Goal: Transaction & Acquisition: Obtain resource

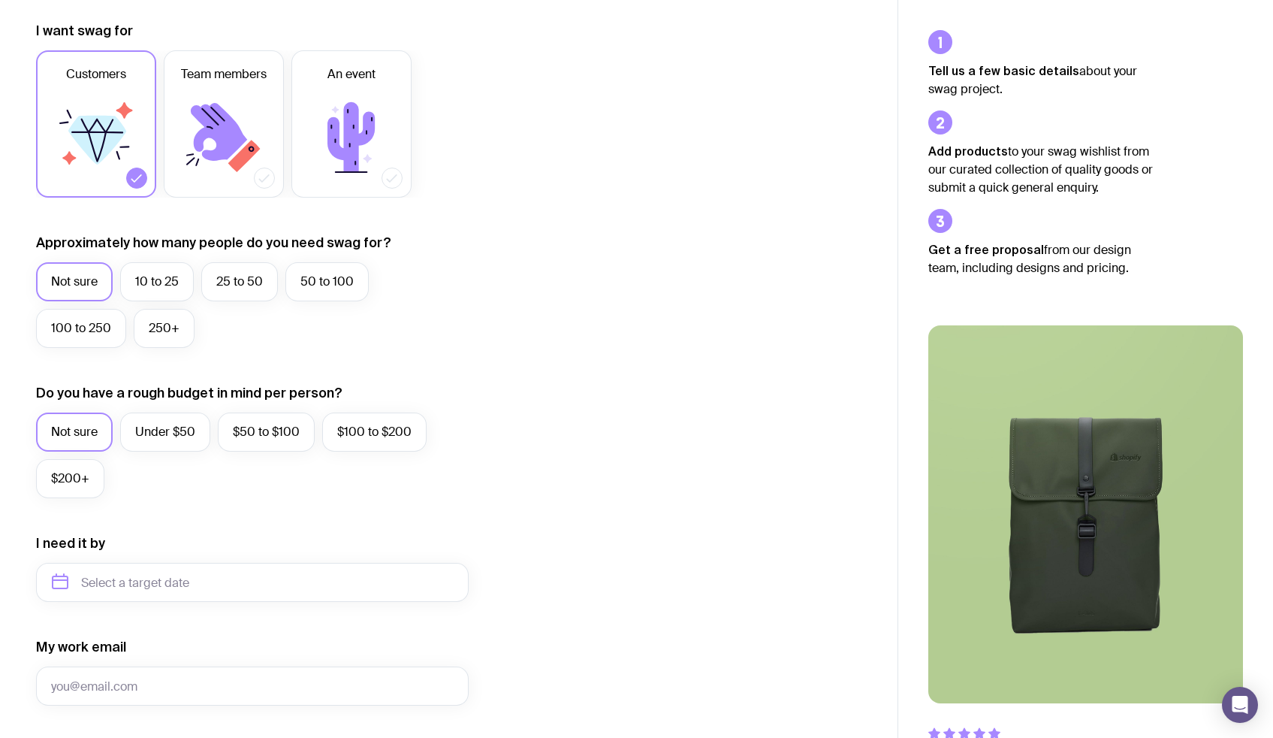
scroll to position [213, 0]
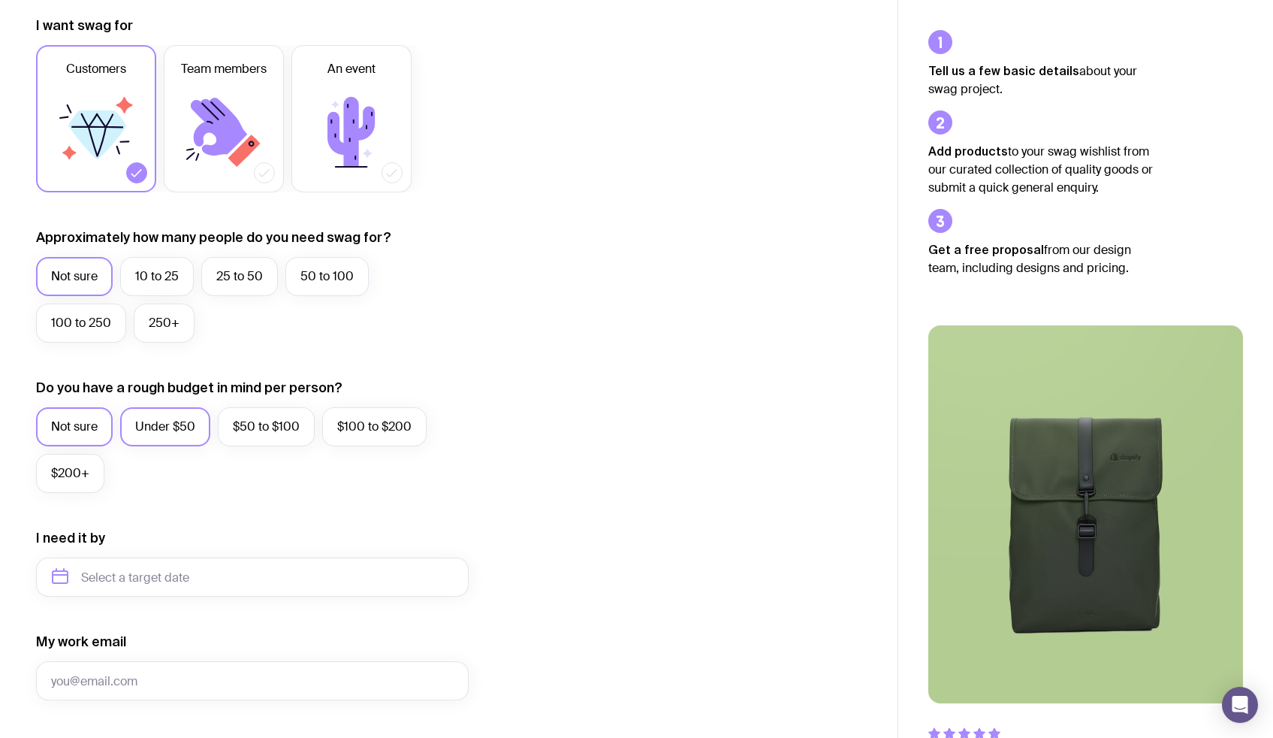
click at [163, 424] on label "Under $50" at bounding box center [165, 426] width 90 height 39
click at [0, 0] on input "Under $50" at bounding box center [0, 0] width 0 height 0
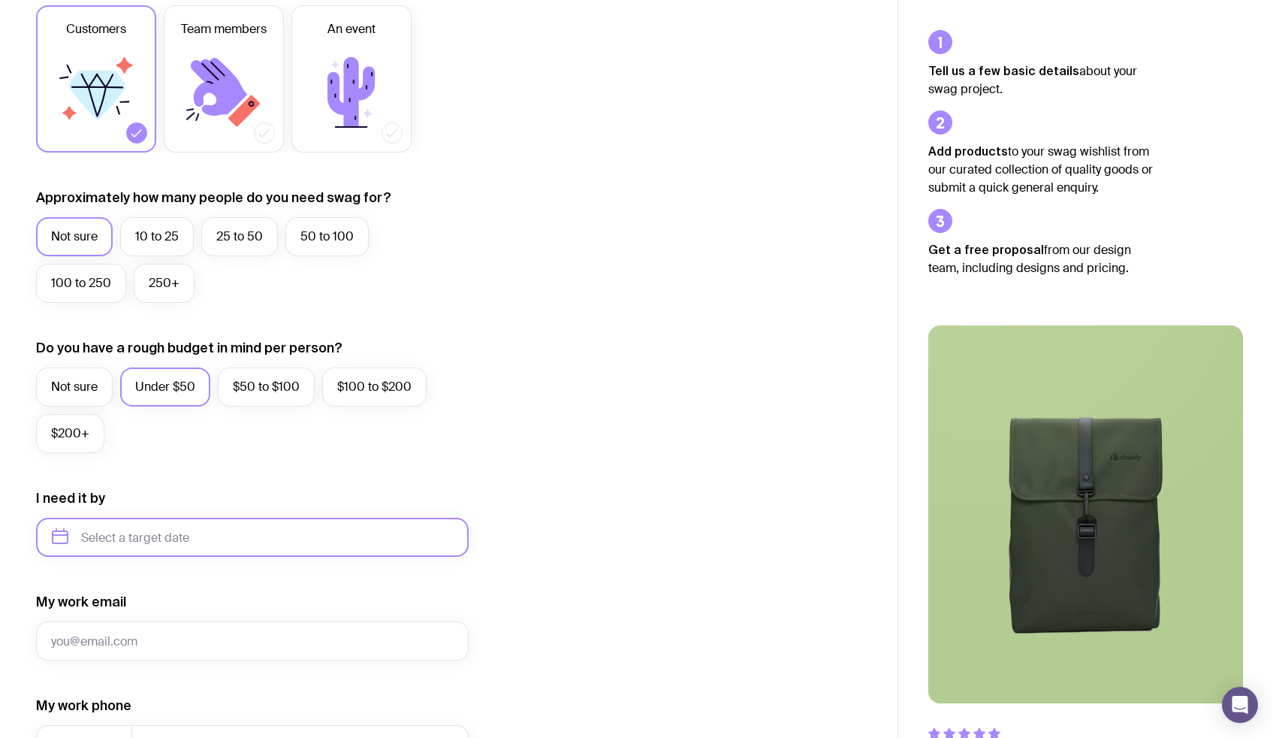
scroll to position [254, 0]
click at [139, 546] on input "text" at bounding box center [252, 536] width 433 height 39
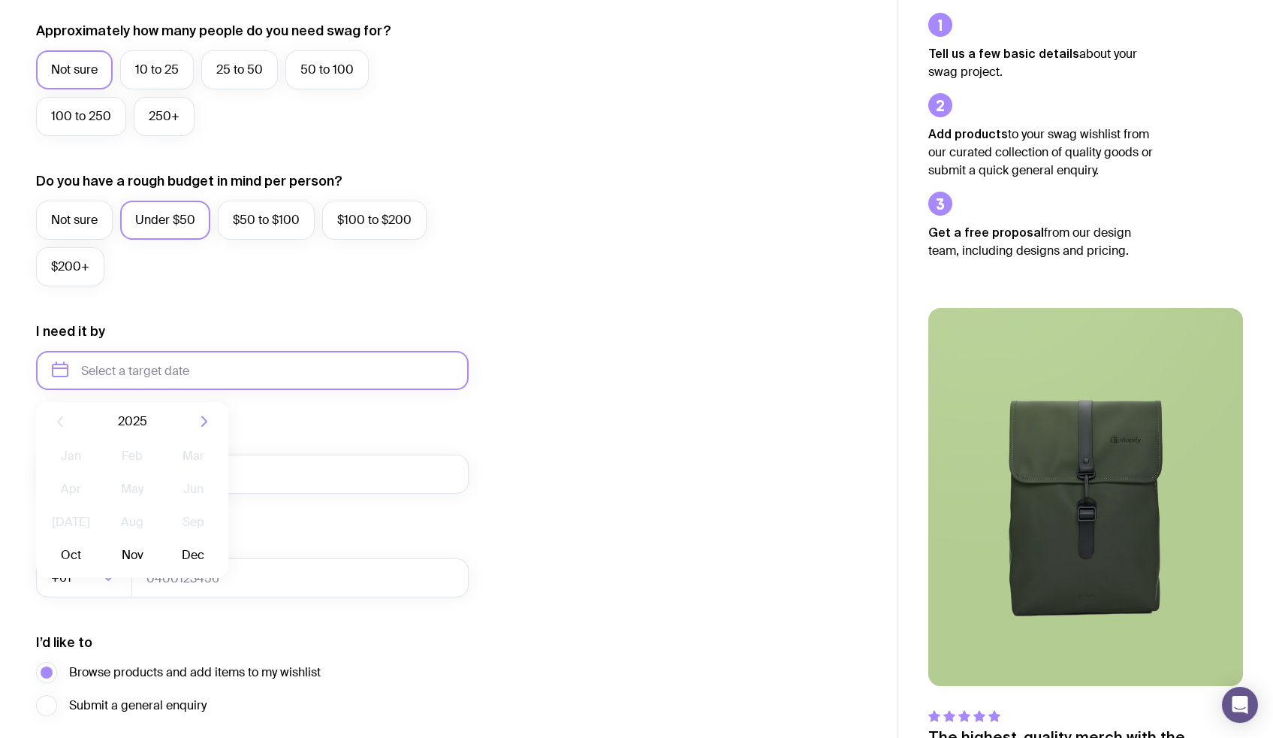
scroll to position [433, 0]
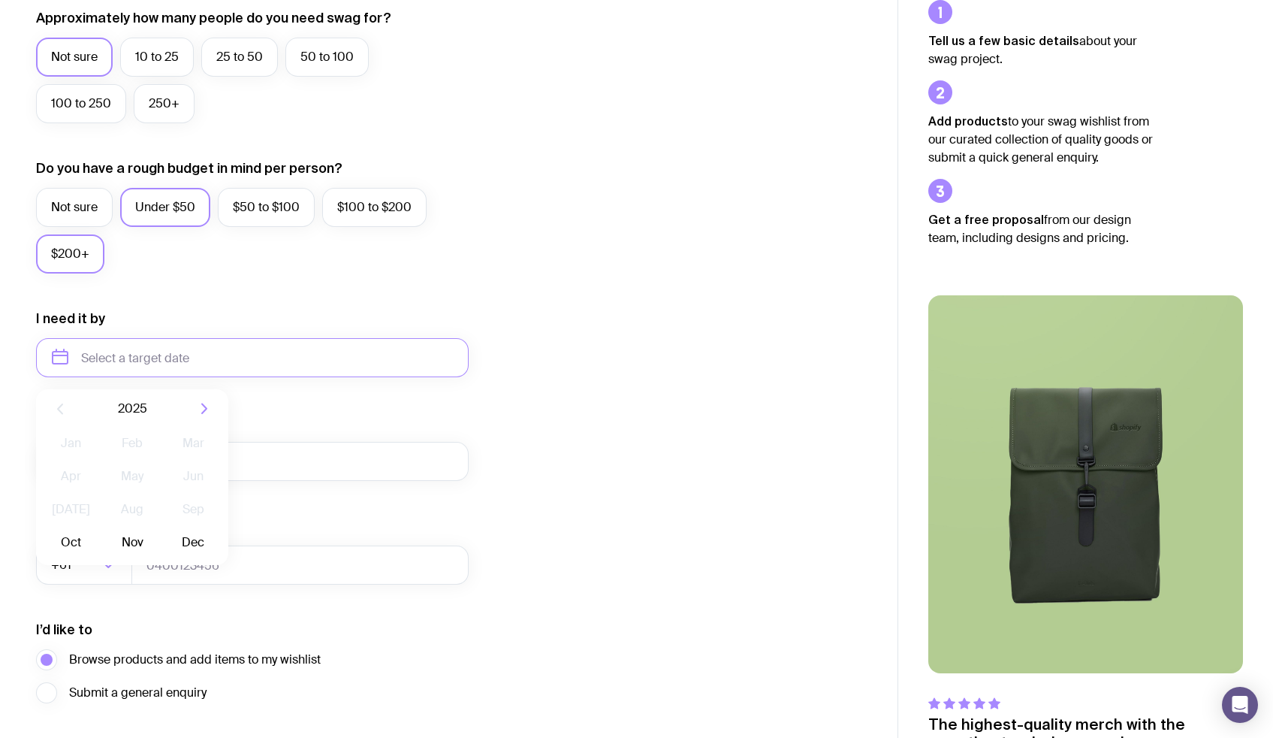
click at [69, 257] on label "$200+" at bounding box center [70, 253] width 68 height 39
click at [0, 0] on input "$200+" at bounding box center [0, 0] width 0 height 0
click at [169, 361] on input "text" at bounding box center [252, 357] width 433 height 39
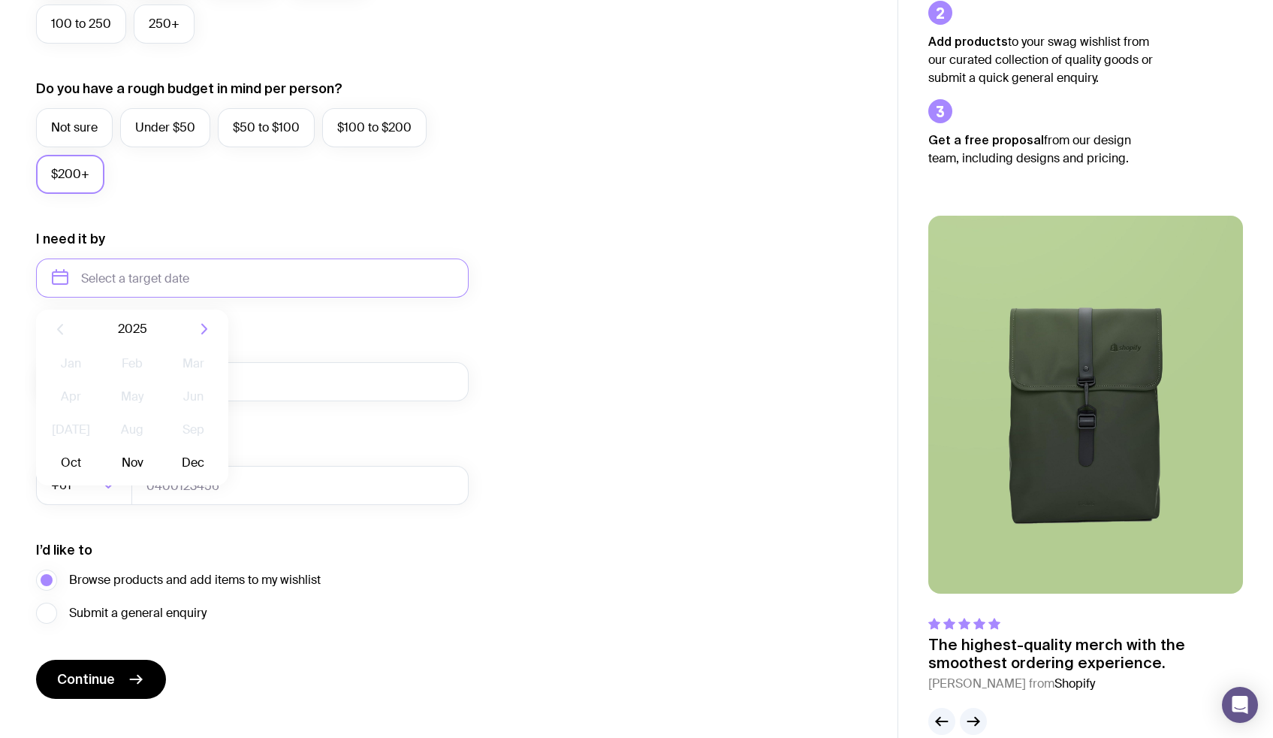
click at [106, 737] on main "The swag of your dreams starts here I want swag for Customers Team members An e…" at bounding box center [449, 126] width 898 height 1277
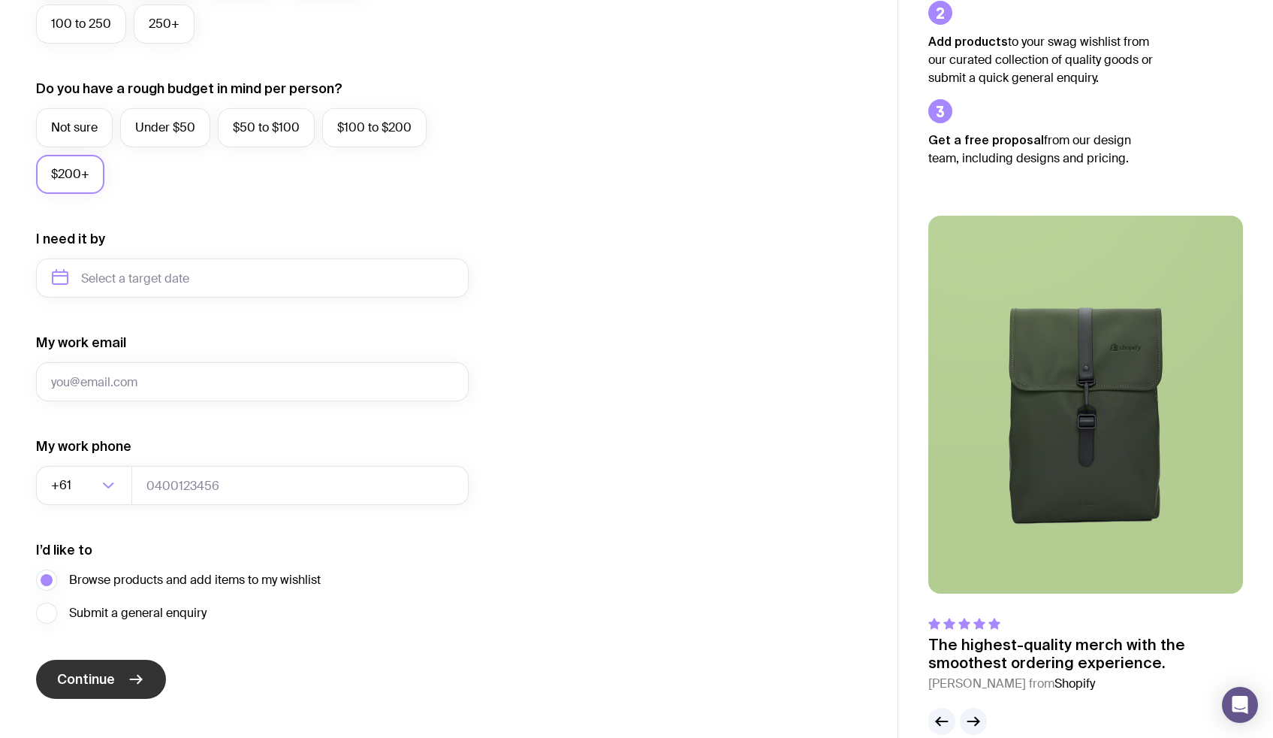
click at [122, 695] on button "Continue" at bounding box center [101, 679] width 130 height 39
click at [200, 589] on label "Browse products and add items to my wishlist" at bounding box center [178, 579] width 285 height 21
click at [0, 0] on input "Browse products and add items to my wishlist" at bounding box center [0, 0] width 0 height 0
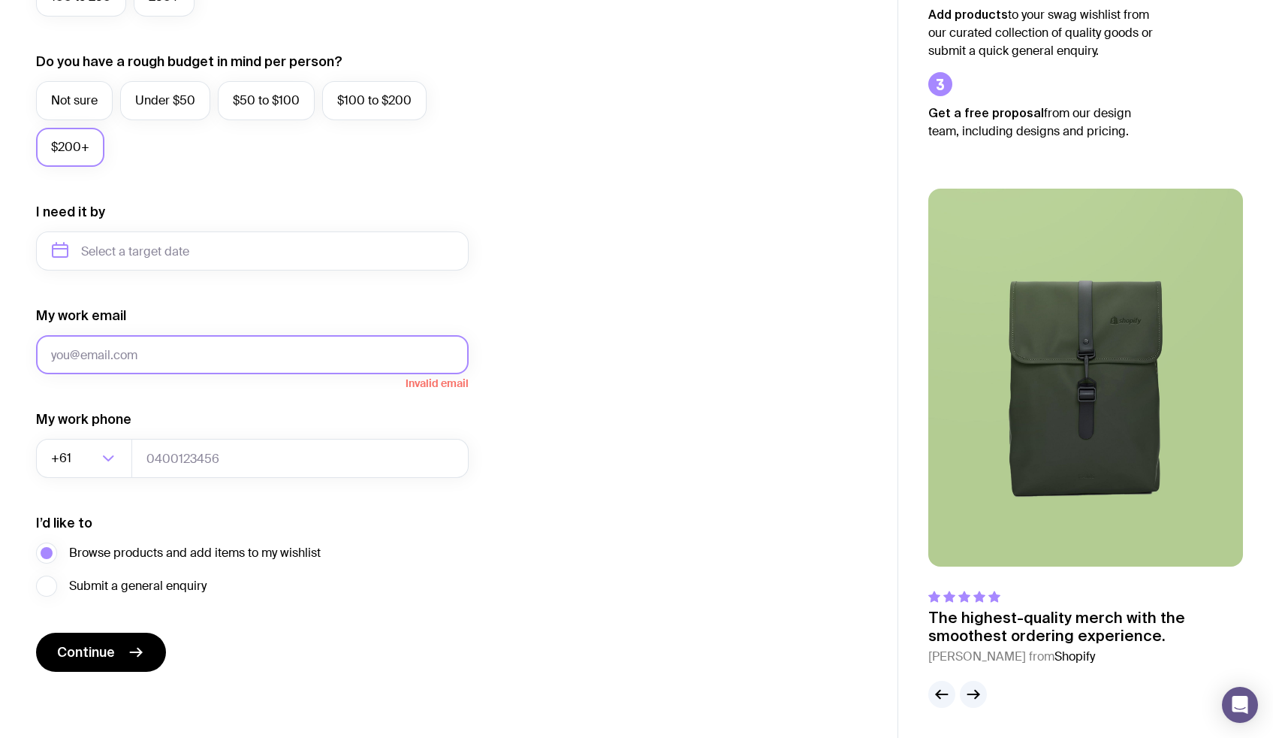
click at [233, 371] on input "My work email" at bounding box center [252, 354] width 433 height 39
type input "[PERSON_NAME][EMAIL_ADDRESS][DOMAIN_NAME]"
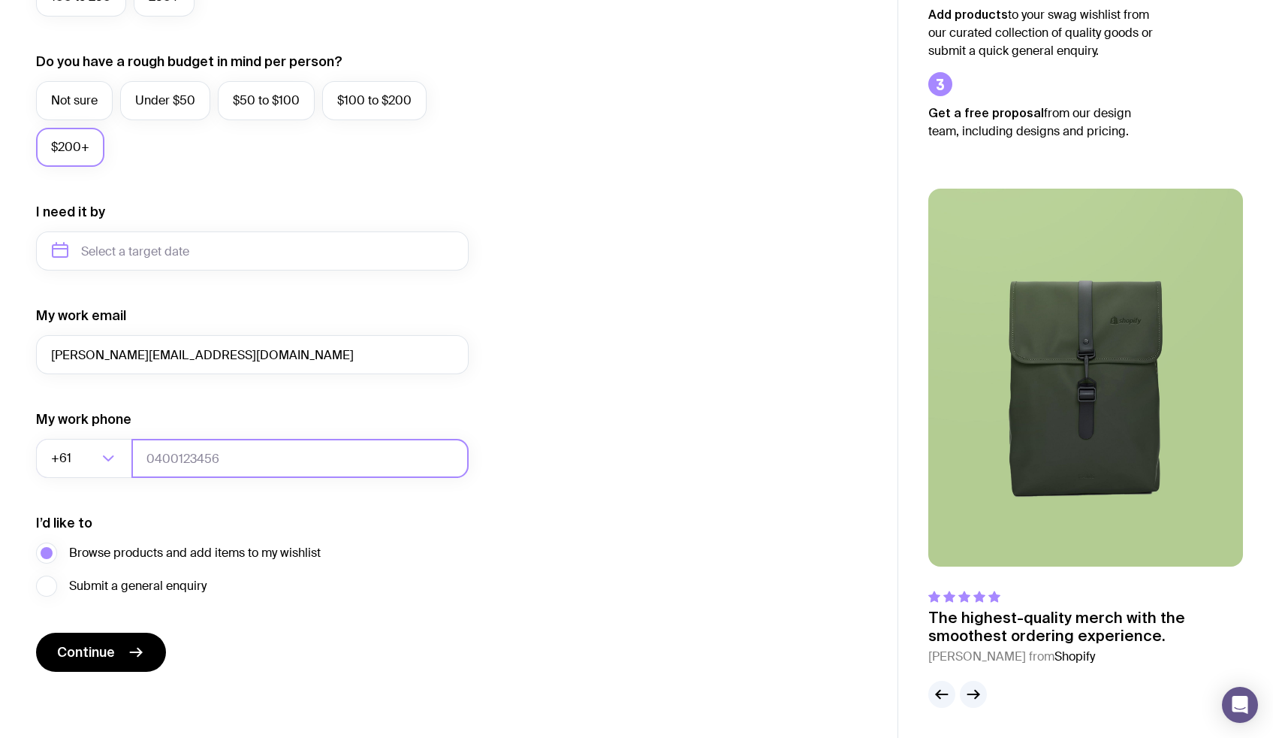
click at [192, 466] on input "tel" at bounding box center [299, 458] width 337 height 39
type input "0"
type input "000"
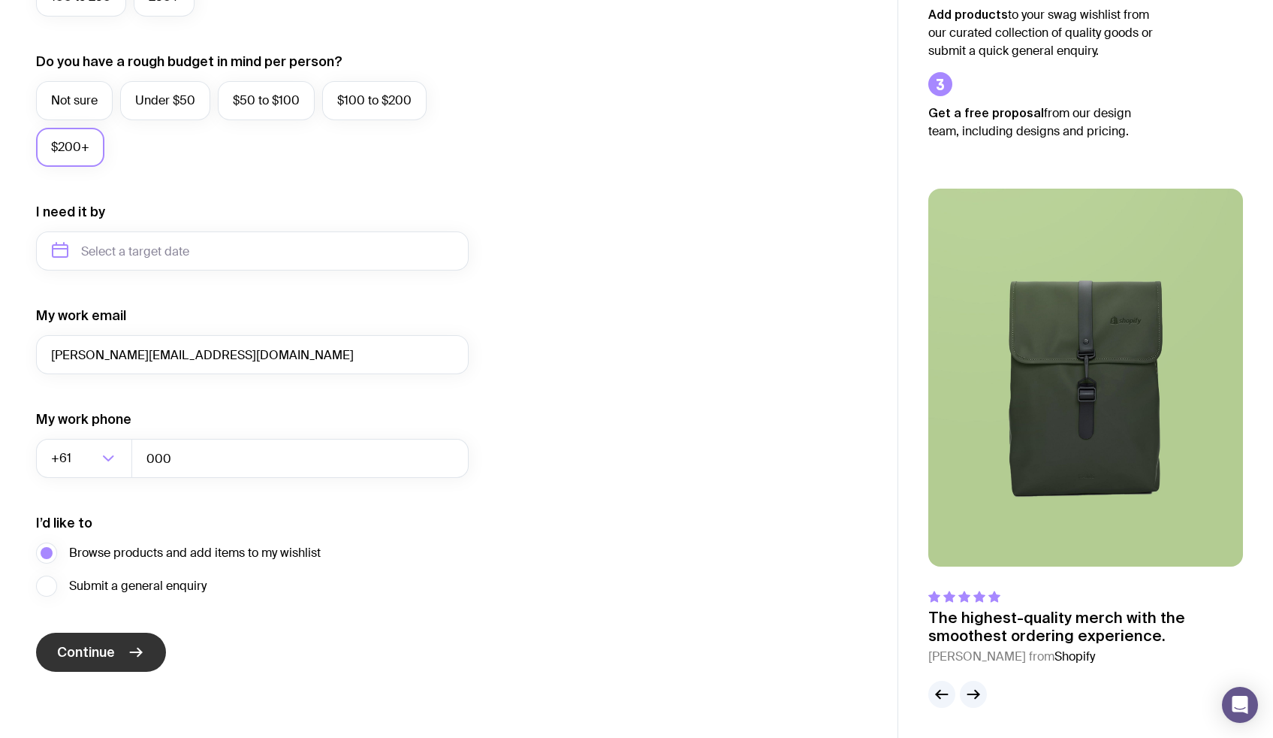
click at [131, 645] on icon "submit" at bounding box center [136, 652] width 18 height 18
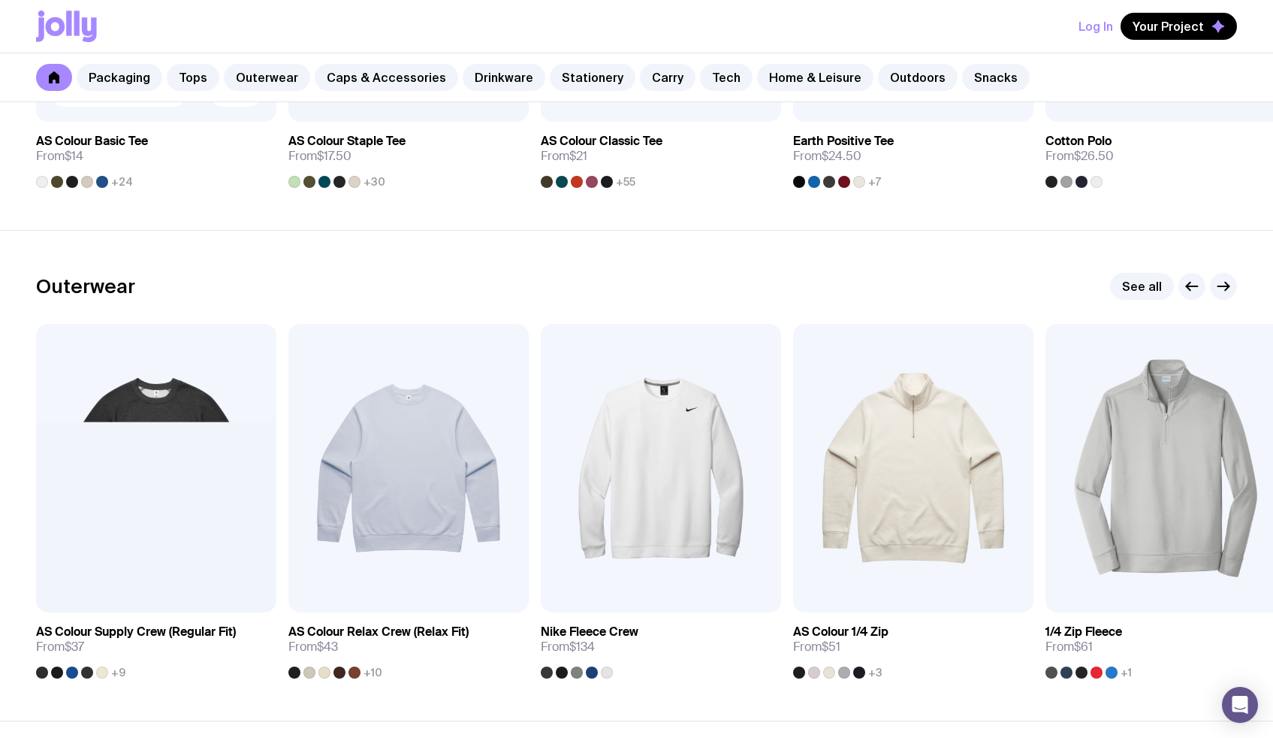
scroll to position [1073, 0]
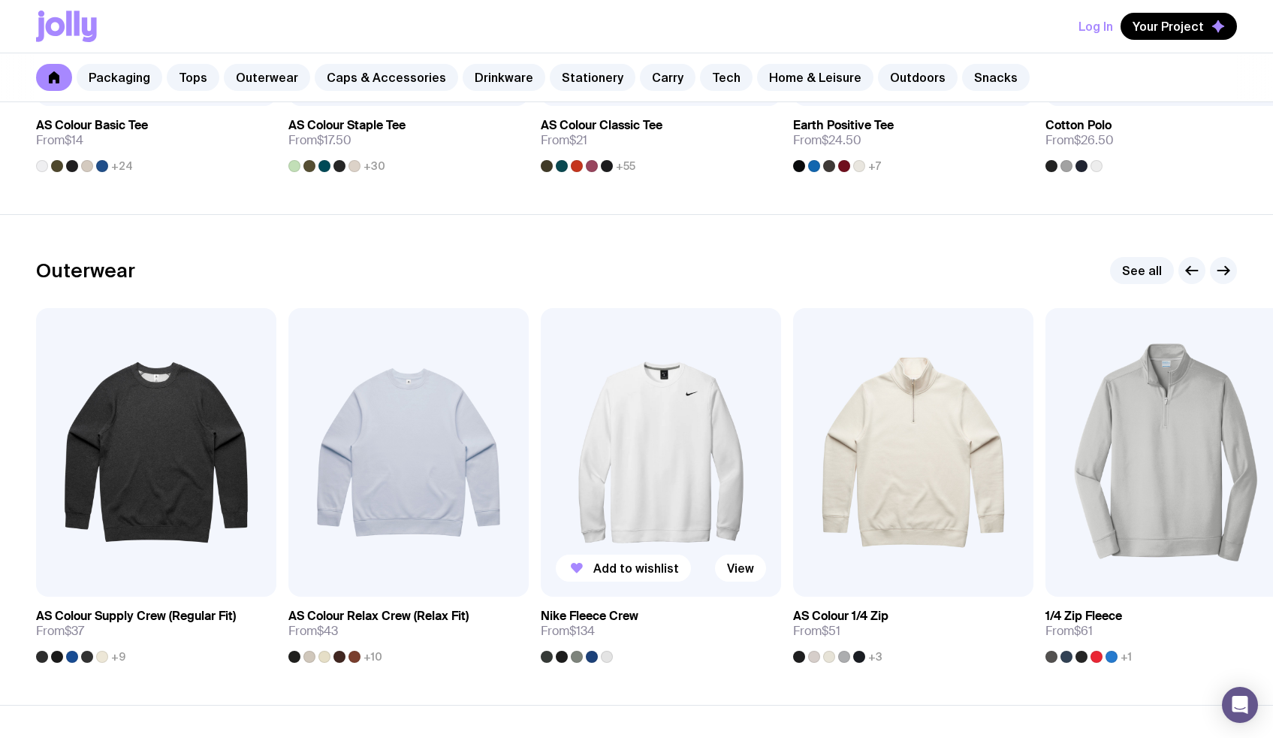
click at [606, 467] on img at bounding box center [661, 452] width 240 height 288
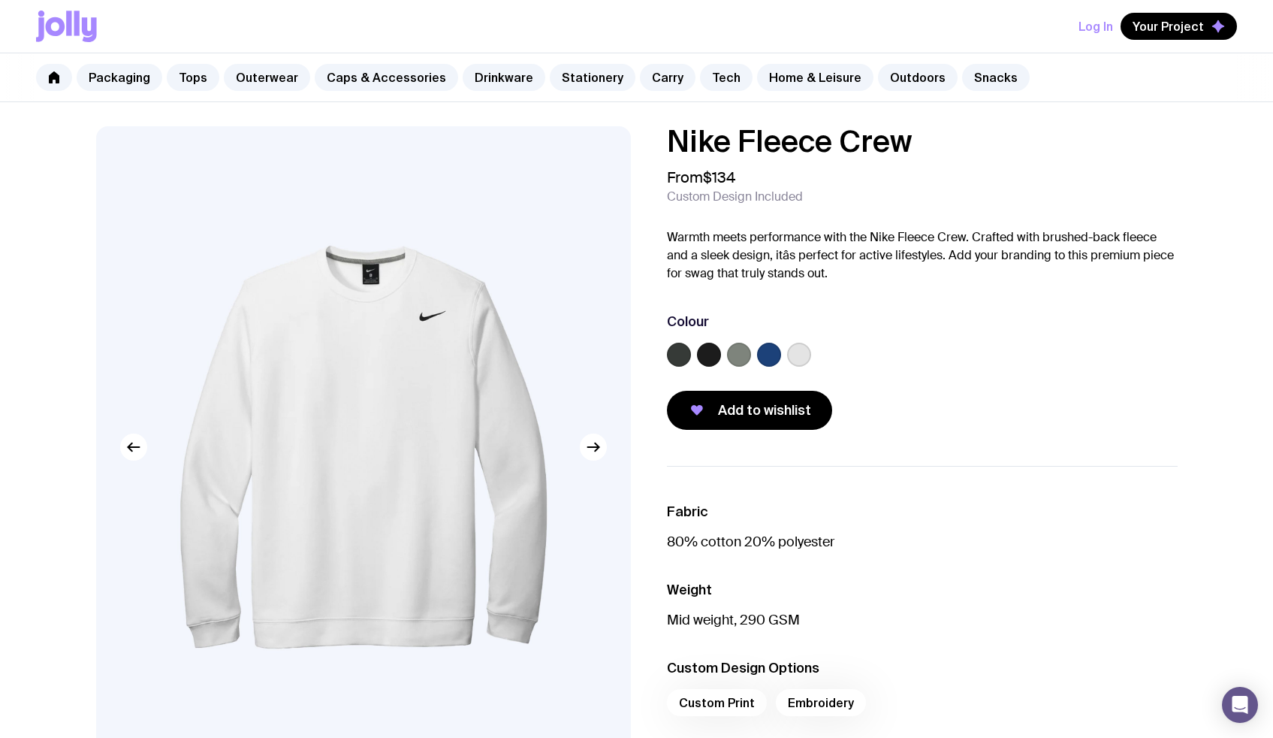
click at [747, 710] on div "Custom Print Embroidery" at bounding box center [922, 707] width 511 height 36
click at [746, 700] on div "Custom Print Embroidery" at bounding box center [922, 707] width 511 height 36
click at [732, 702] on div "Custom Print Embroidery" at bounding box center [922, 707] width 511 height 36
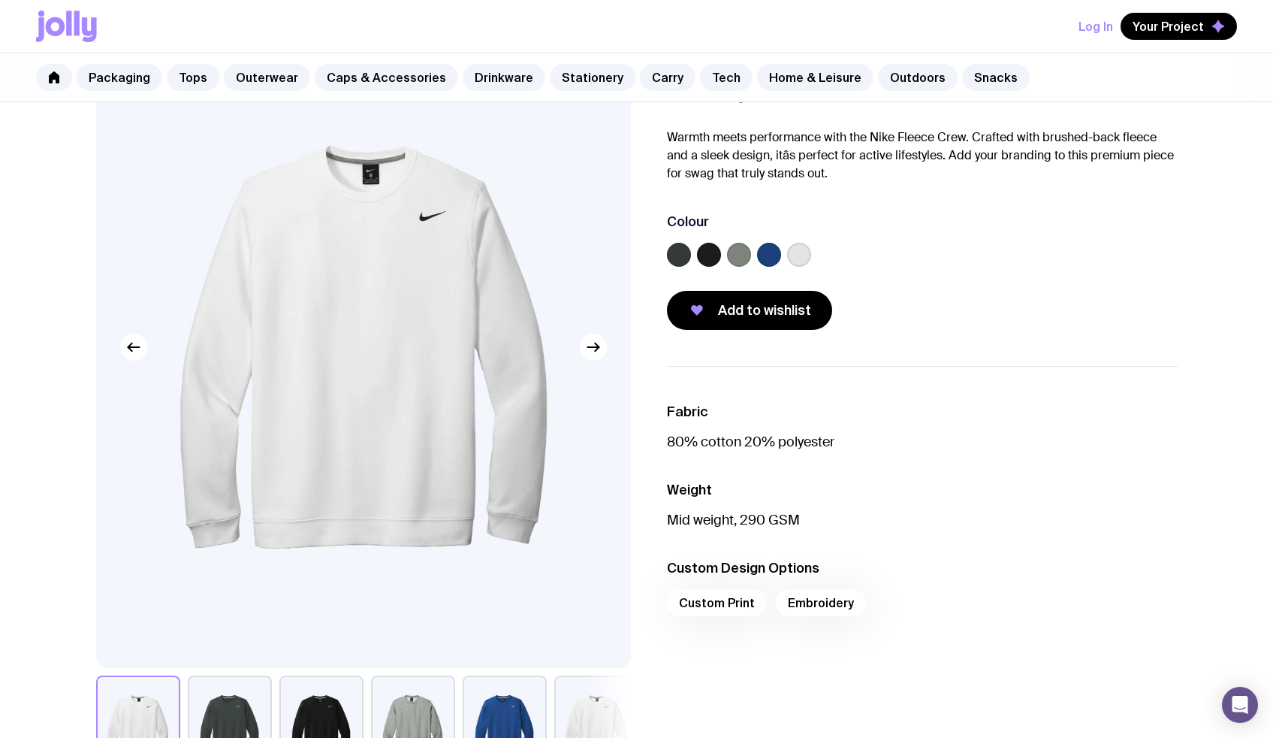
scroll to position [114, 0]
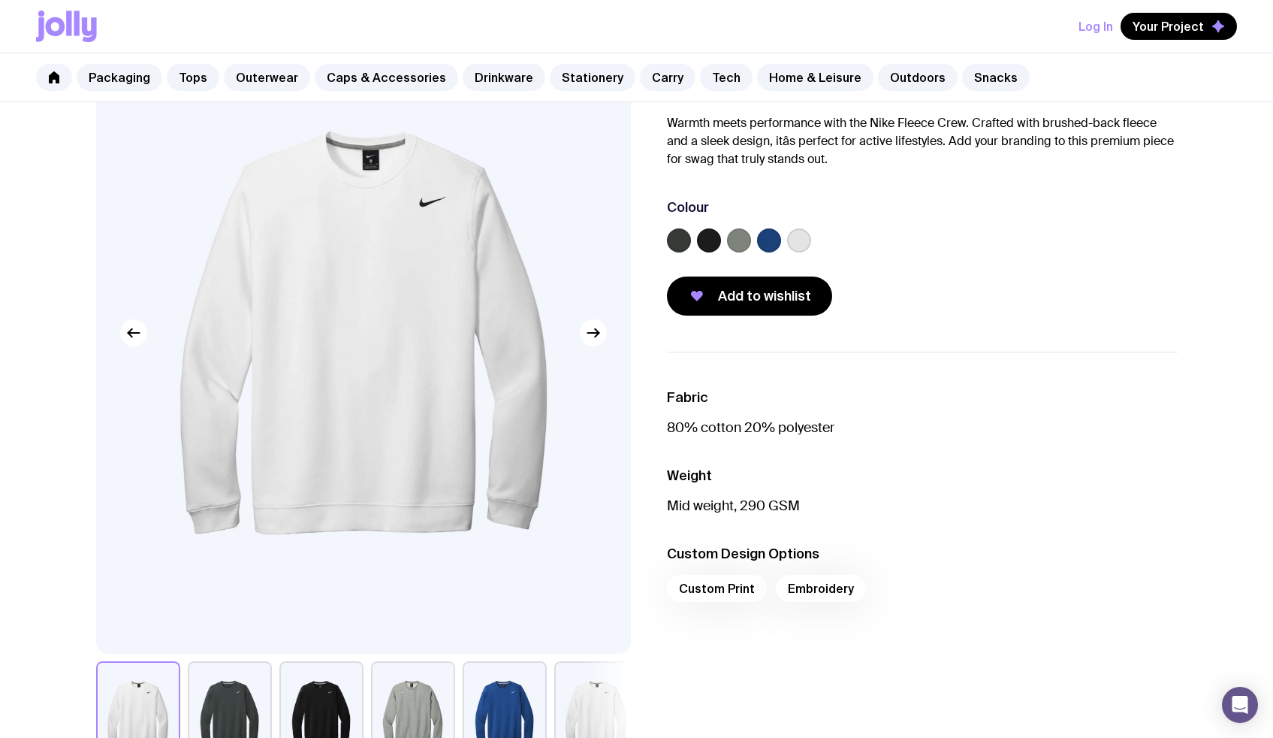
click at [702, 593] on div "Custom Print Embroidery" at bounding box center [922, 593] width 511 height 36
click at [773, 595] on div "Custom Print Embroidery" at bounding box center [922, 593] width 511 height 36
click at [793, 592] on div "Custom Print Embroidery" at bounding box center [922, 593] width 511 height 36
click at [750, 303] on span "Add to wishlist" at bounding box center [764, 296] width 93 height 18
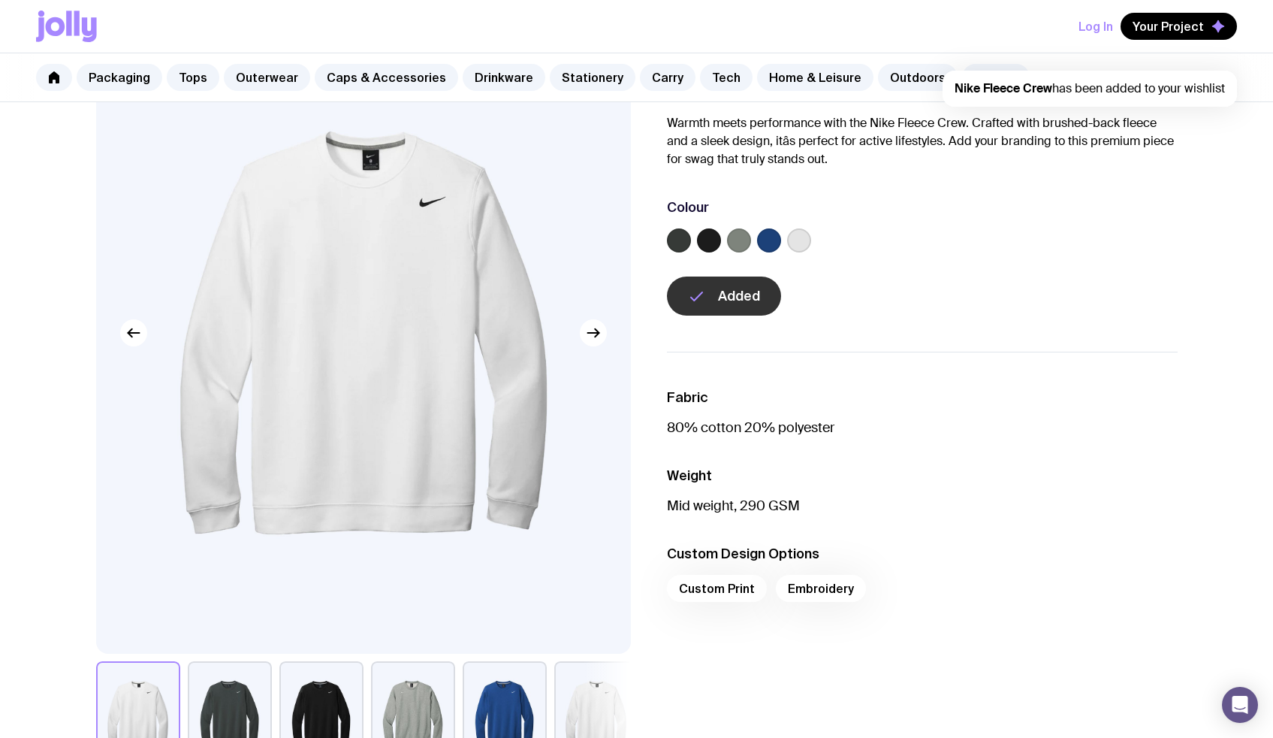
scroll to position [0, 0]
click at [1140, 34] on button "Your Project" at bounding box center [1179, 26] width 116 height 27
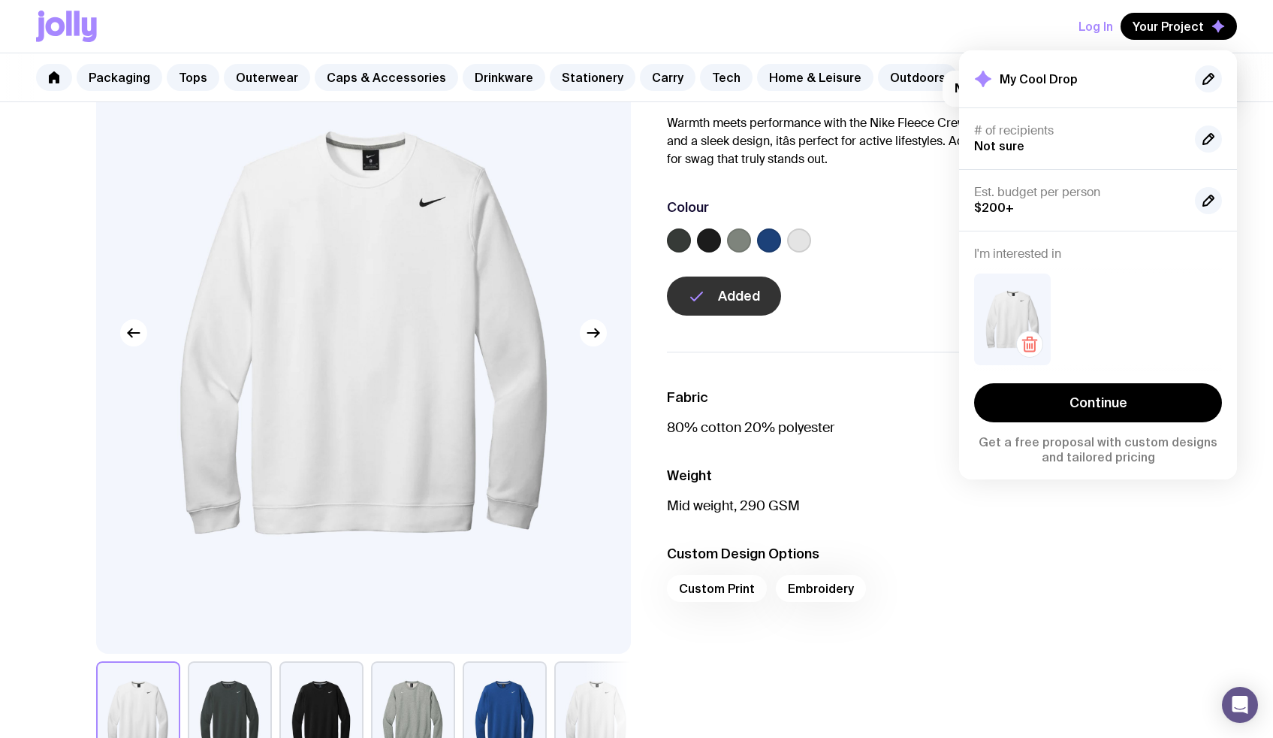
click at [1034, 315] on img at bounding box center [1012, 319] width 77 height 92
click at [1121, 397] on link "Continue" at bounding box center [1098, 402] width 248 height 39
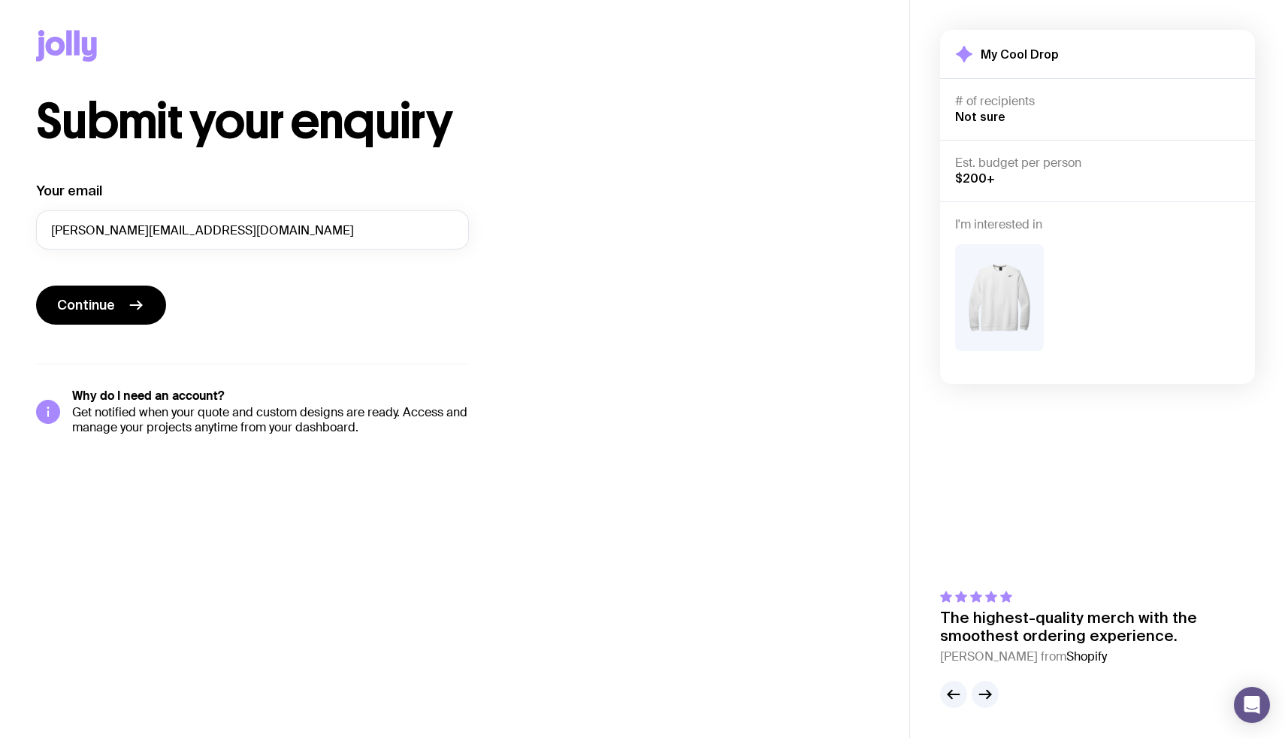
click at [98, 366] on div "Why do I need an account? Get notified when your quote and custom designs are r…" at bounding box center [252, 399] width 433 height 71
click at [123, 324] on button "Continue" at bounding box center [101, 304] width 130 height 39
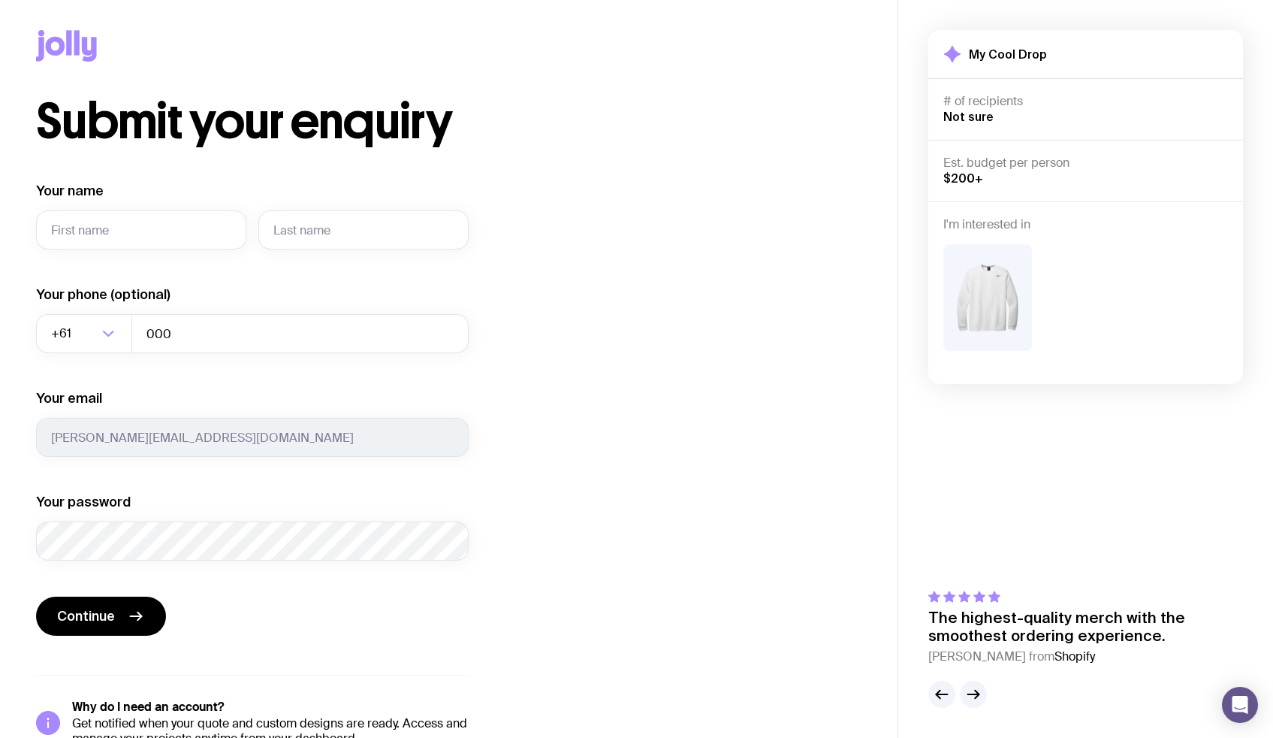
click at [186, 355] on div "Your name Required Your phone (optional) +61 Loading... 000 Your email [PERSON_…" at bounding box center [252, 371] width 433 height 379
click at [234, 219] on input "Your name" at bounding box center [141, 229] width 210 height 39
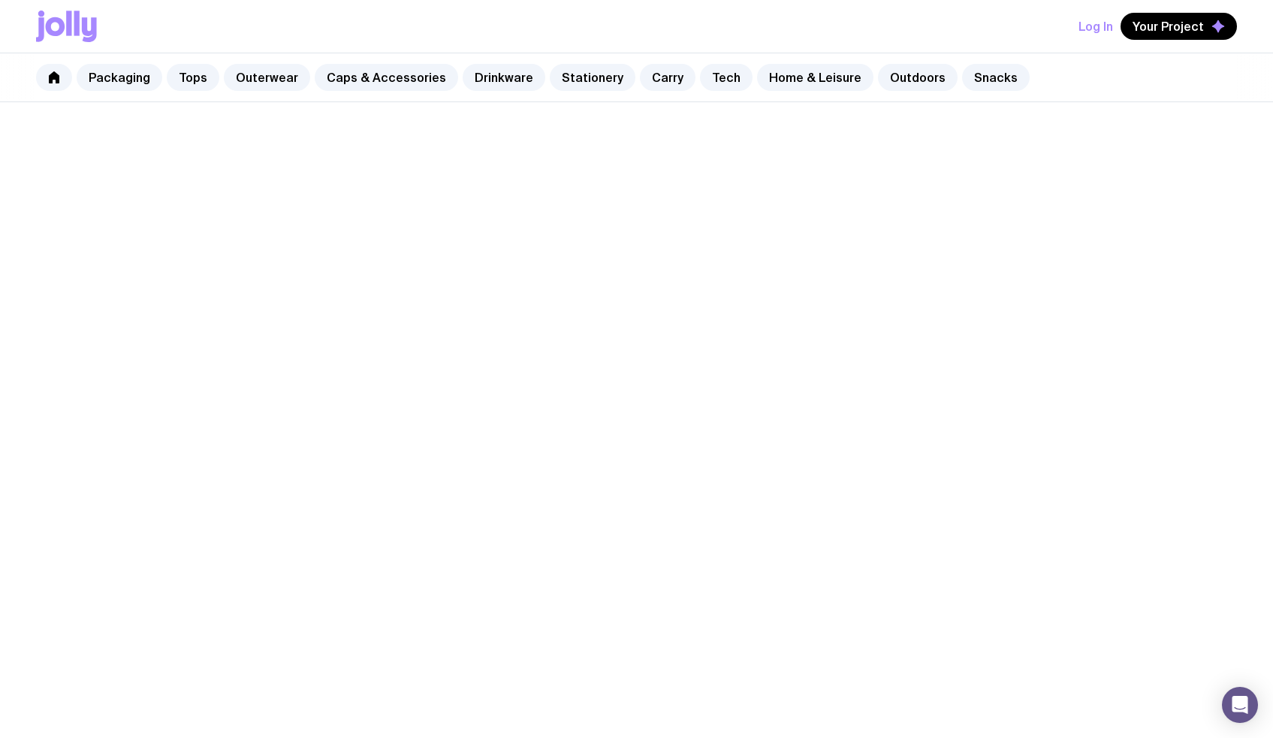
scroll to position [539, 0]
